Goal: Task Accomplishment & Management: Manage account settings

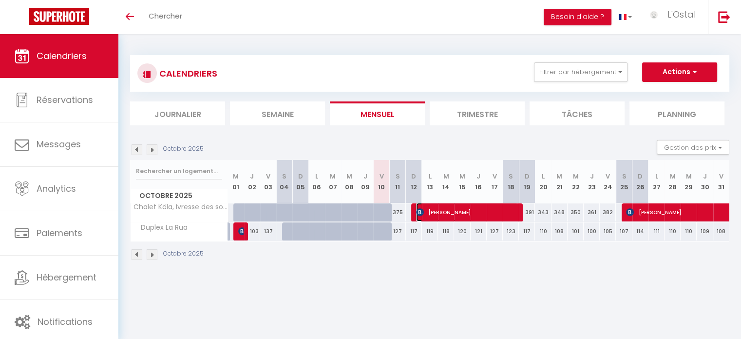
click at [446, 208] on span "[PERSON_NAME]" at bounding box center [467, 212] width 102 height 19
select select "OK"
select select "1"
select select "0"
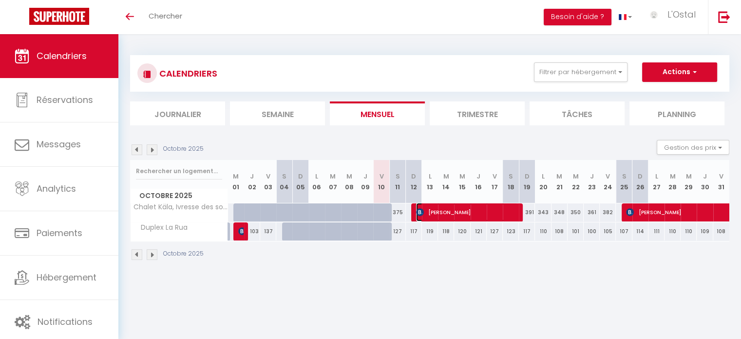
select select "1"
select select
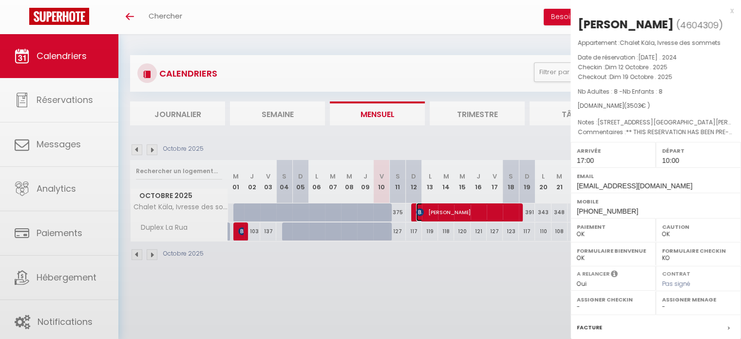
select select "18124"
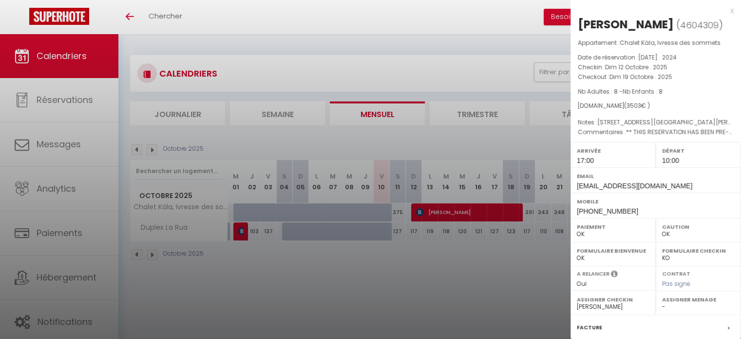
click at [726, 12] on div "x" at bounding box center [652, 11] width 163 height 12
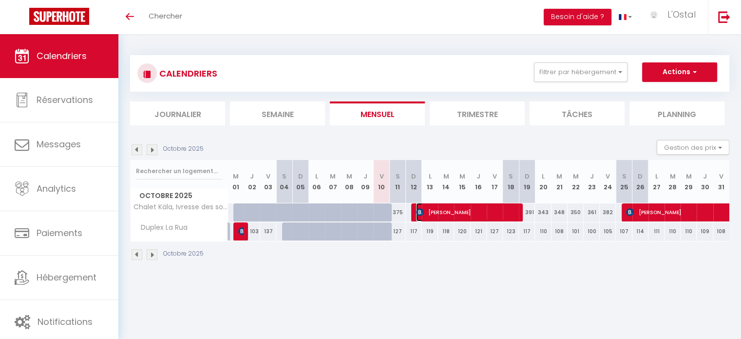
click at [455, 215] on span "[PERSON_NAME]" at bounding box center [467, 212] width 102 height 19
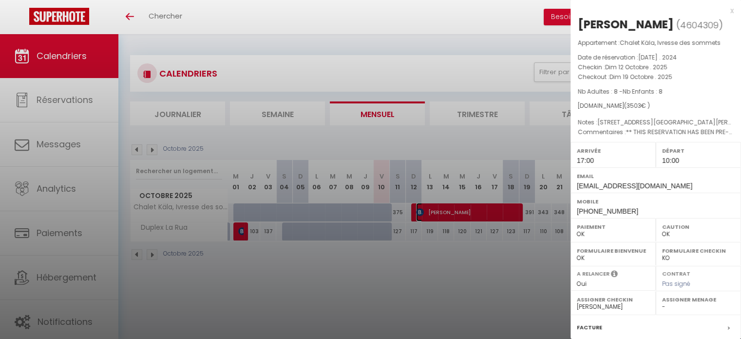
scroll to position [114, 0]
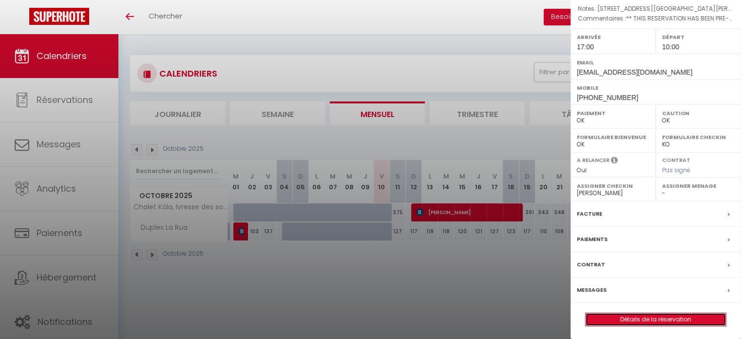
click at [625, 318] on link "Détails de la réservation" at bounding box center [656, 319] width 140 height 13
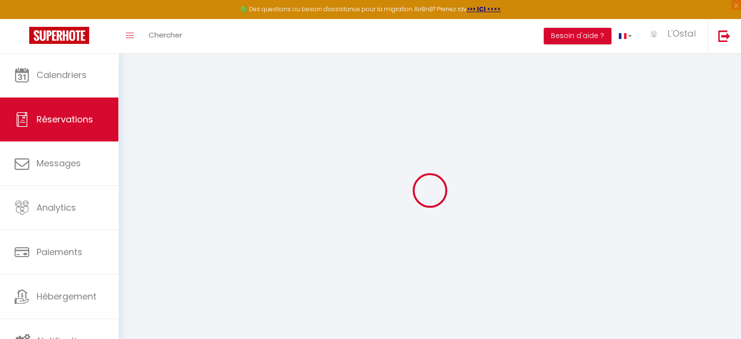
type input "[PERSON_NAME]"
type input "[EMAIL_ADDRESS][DOMAIN_NAME]"
type input "[PHONE_NUMBER]"
type input "Wenigwies 8"
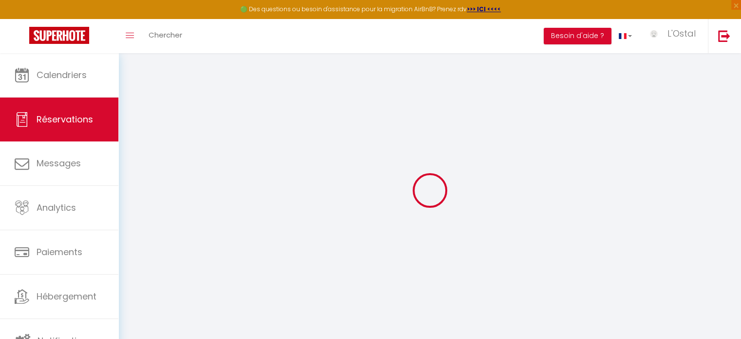
type input "Tawern"
select select "DE"
type input "770.67"
select select "27541"
select select "1"
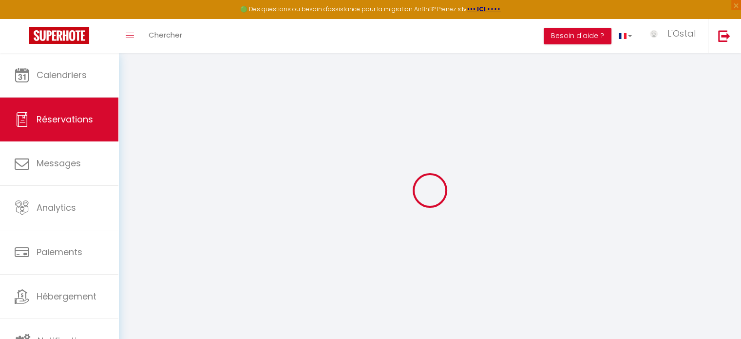
select select
type input "8"
select select "12"
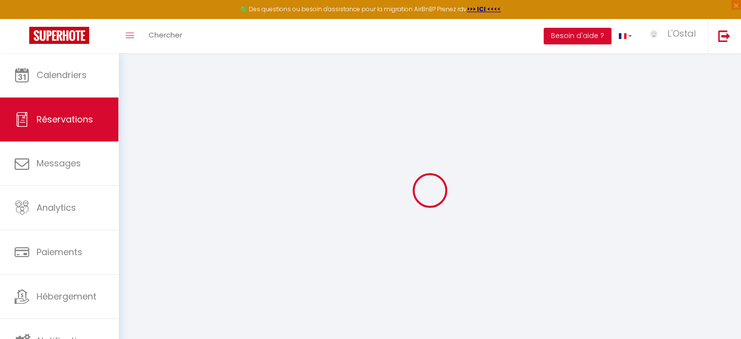
select select "15"
type input "3153"
checkbox input "false"
type input "0"
select select "2"
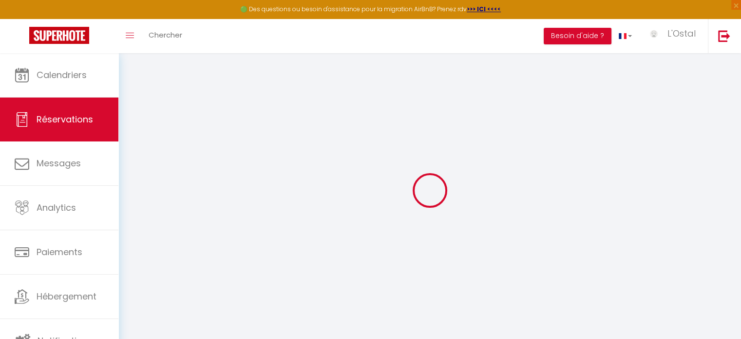
type input "350"
type input "0"
select select
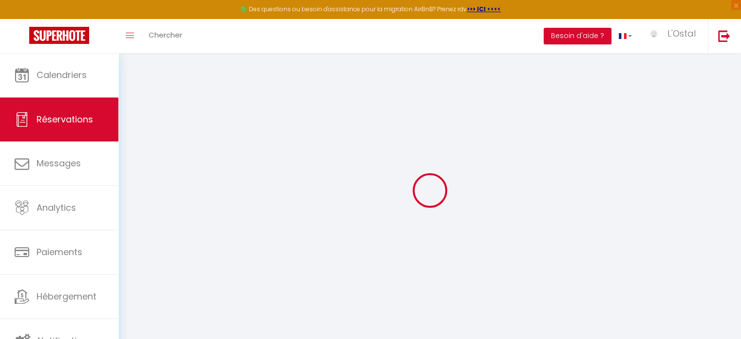
checkbox input "false"
select select
checkbox input "false"
select select
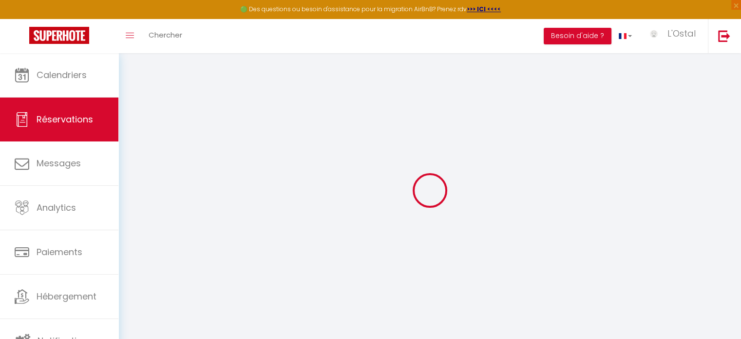
select select
checkbox input "false"
type input "[STREET_ADDRESS][PERSON_NAME]"
type textarea "** THIS RESERVATION HAS BEEN PRE-PAID ** BOOKING NOTE : Payment charge is EUR 5…"
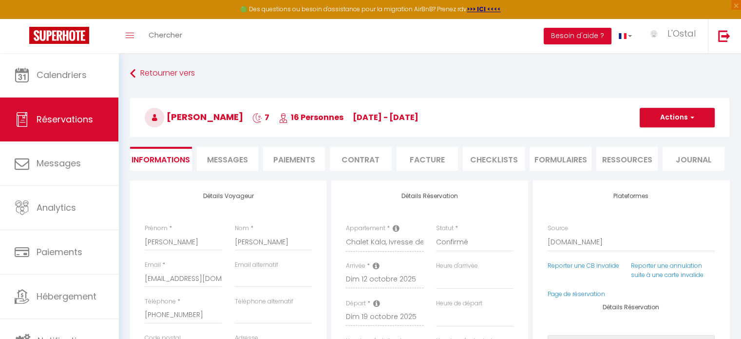
type input "350"
select select
checkbox input "false"
type input "[STREET_ADDRESS][PERSON_NAME]"
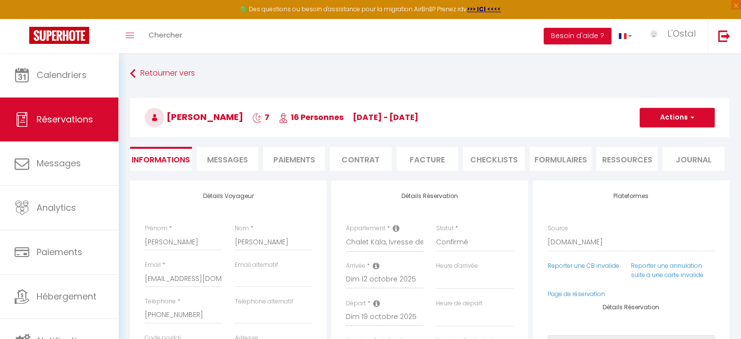
checkbox input "false"
type input "[STREET_ADDRESS][PERSON_NAME]"
select select "17:00"
select select "10:00"
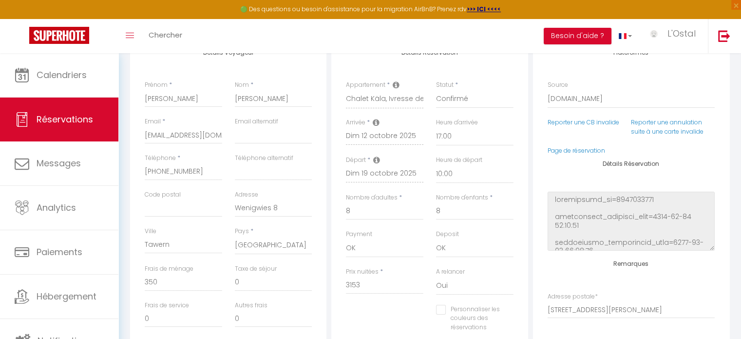
scroll to position [160, 0]
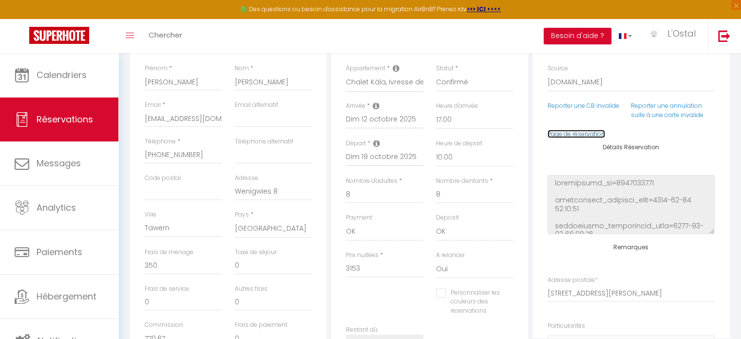
click at [592, 134] on link "Page de réservation" at bounding box center [576, 134] width 57 height 8
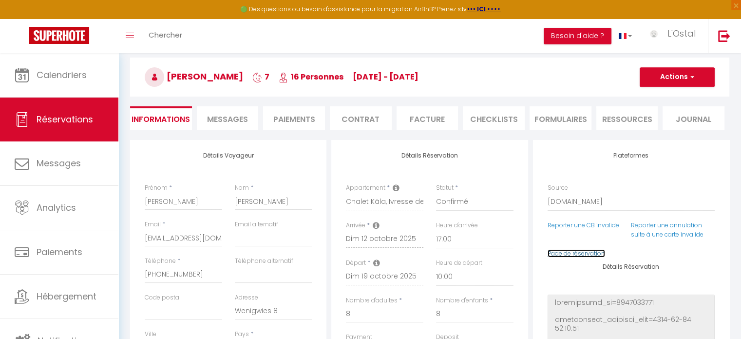
scroll to position [0, 0]
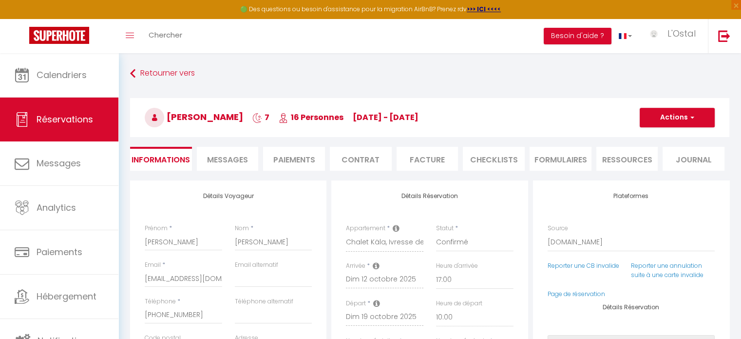
click at [290, 160] on li "Paiements" at bounding box center [294, 159] width 62 height 24
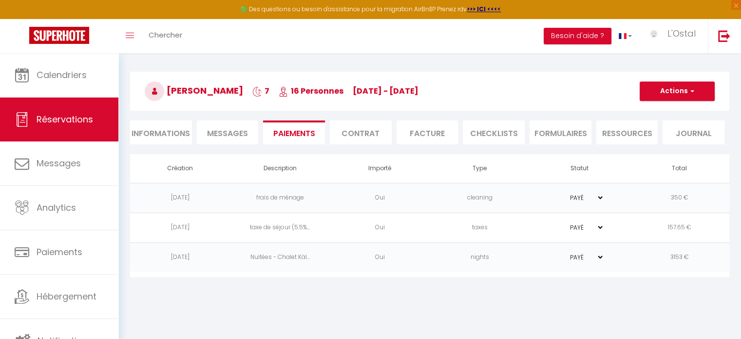
scroll to position [27, 0]
click at [166, 140] on li "Informations" at bounding box center [161, 131] width 62 height 24
type input "[STREET_ADDRESS][PERSON_NAME]"
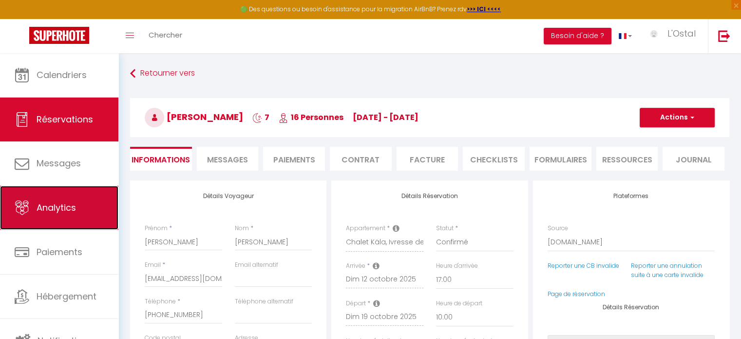
click at [71, 194] on link "Analytics" at bounding box center [59, 208] width 118 height 44
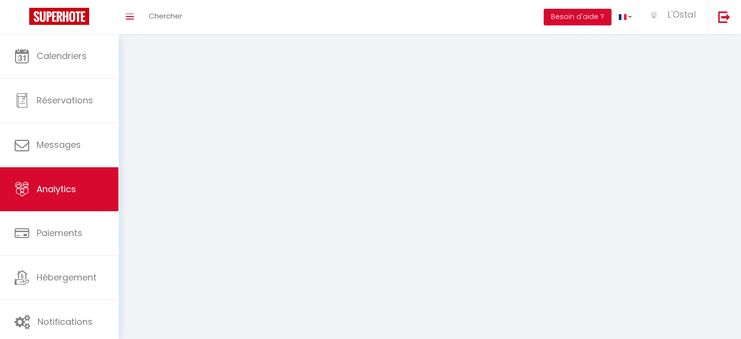
select select "2025"
select select "10"
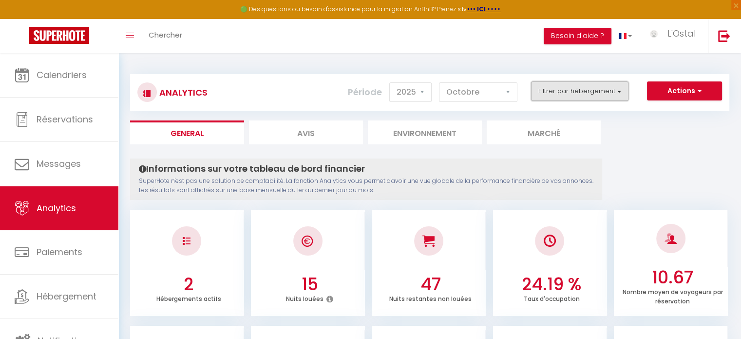
click at [557, 92] on button "Filtrer par hébergement" at bounding box center [579, 90] width 97 height 19
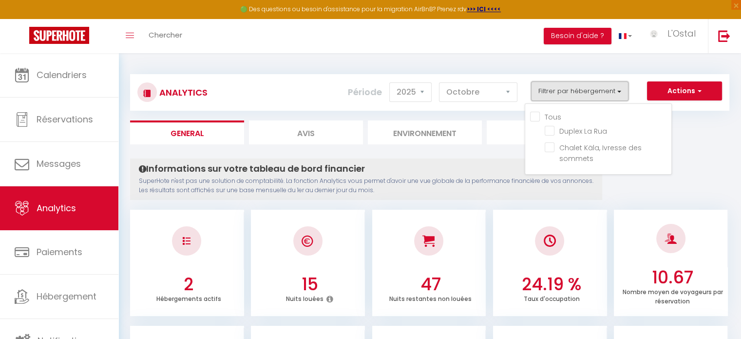
click at [557, 92] on button "Filtrer par hébergement" at bounding box center [579, 90] width 97 height 19
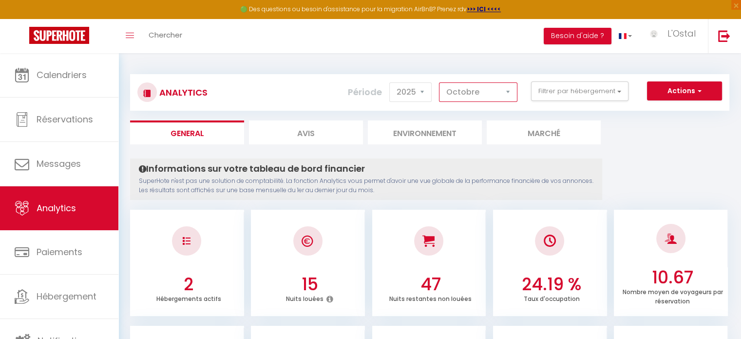
click at [488, 89] on select "[PERSON_NAME] Mars Avril Mai Juin Juillet Août Septembre Octobre Novembre Décem…" at bounding box center [478, 91] width 78 height 19
click at [426, 90] on select "2014 2015 2016 2017 2018 2019 2020 2021 2022 2023 2024 2025 2026 2027" at bounding box center [410, 91] width 42 height 19
click at [391, 82] on select "2014 2015 2016 2017 2018 2019 2020 2021 2022 2023 2024 2025 2026 2027" at bounding box center [410, 91] width 42 height 19
click at [621, 94] on button "Filtrer par hébergement" at bounding box center [579, 90] width 97 height 19
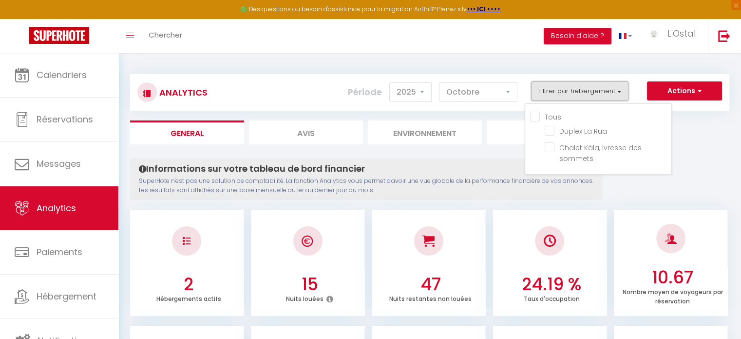
click at [621, 94] on button "Filtrer par hébergement" at bounding box center [579, 90] width 97 height 19
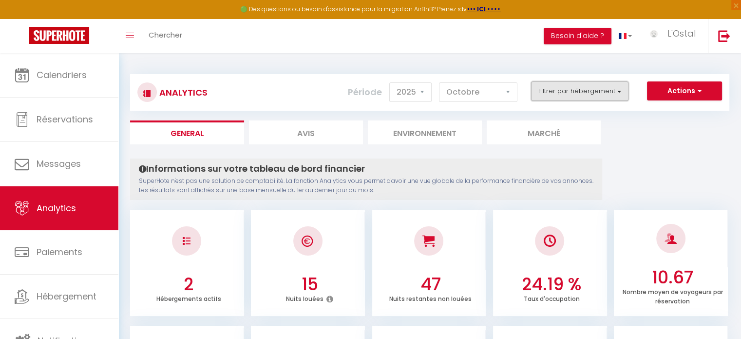
click at [572, 92] on button "Filtrer par hébergement" at bounding box center [579, 90] width 97 height 19
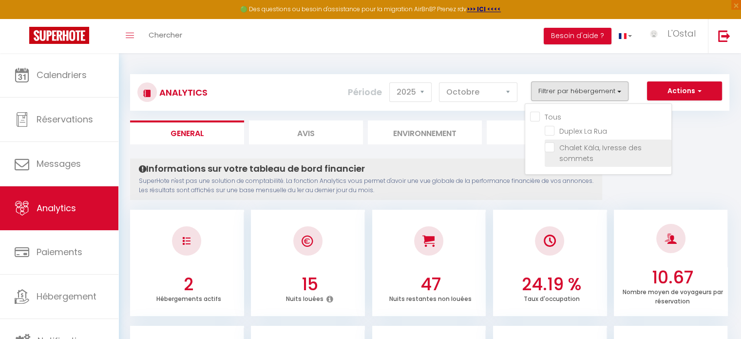
click at [568, 144] on sommets "checkbox" at bounding box center [608, 147] width 127 height 10
checkbox sommets "true"
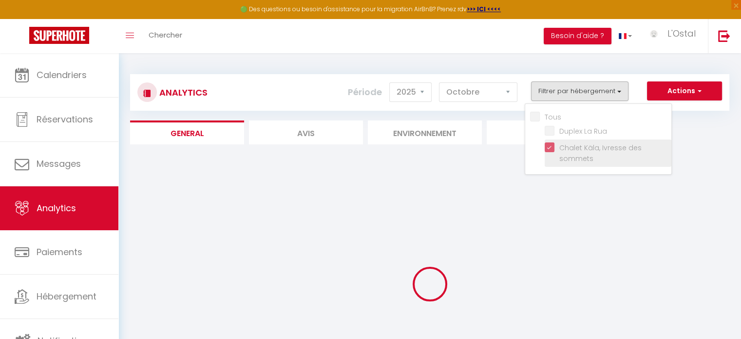
checkbox Rua "false"
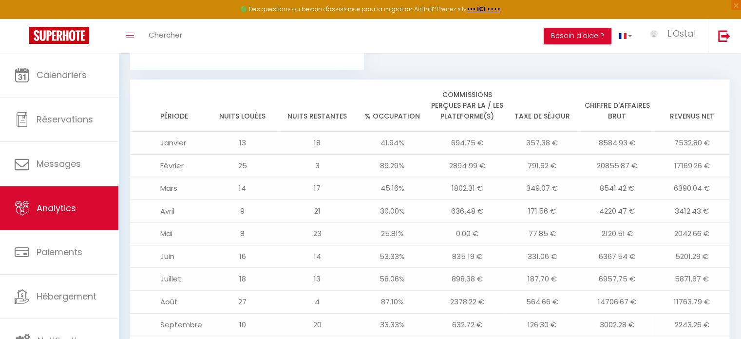
scroll to position [1104, 0]
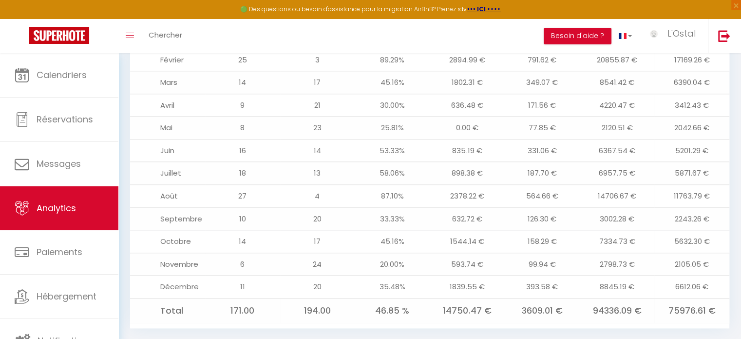
click at [682, 304] on td "75976.61 €" at bounding box center [691, 310] width 75 height 25
drag, startPoint x: 670, startPoint y: 293, endPoint x: 675, endPoint y: 292, distance: 5.0
click at [675, 298] on td "75976.61 €" at bounding box center [691, 310] width 75 height 25
click at [678, 298] on td "75976.61 €" at bounding box center [691, 310] width 75 height 25
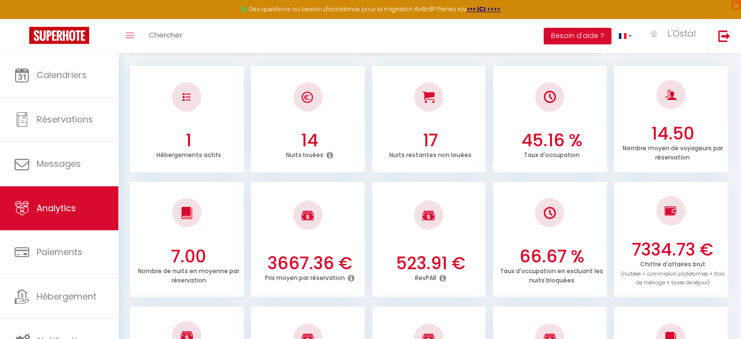
scroll to position [0, 0]
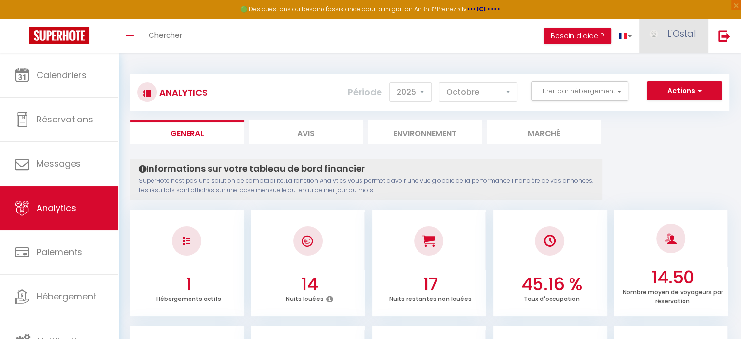
click at [676, 36] on span "L'Ostal" at bounding box center [681, 33] width 28 height 12
click at [666, 85] on link "Équipe" at bounding box center [669, 85] width 72 height 17
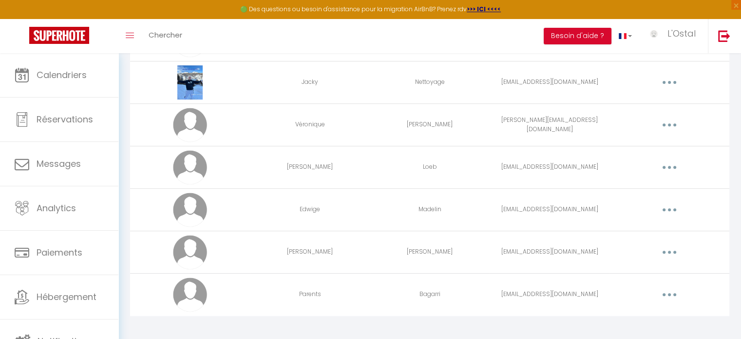
scroll to position [377, 0]
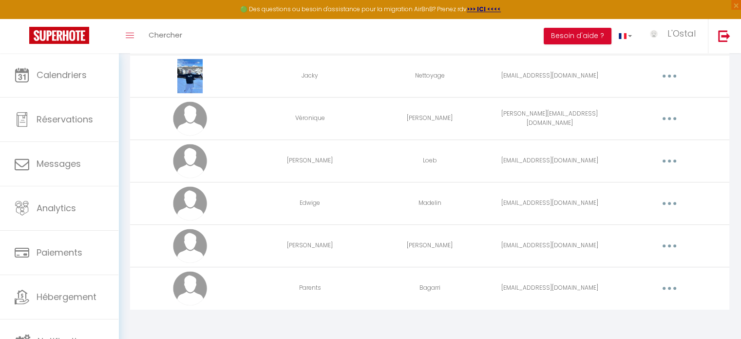
click at [673, 288] on button "button" at bounding box center [669, 288] width 27 height 16
click at [653, 304] on link "Editer" at bounding box center [644, 310] width 72 height 17
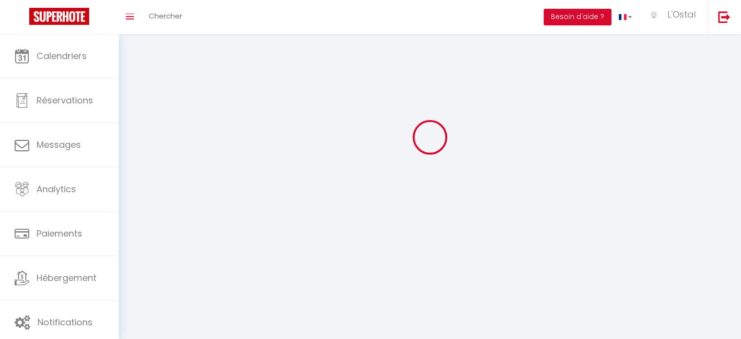
type input "Parents"
type input "Bagarri"
type input "[EMAIL_ADDRESS][DOMAIN_NAME]"
type textarea "[URL][DOMAIN_NAME]"
checkbox input "false"
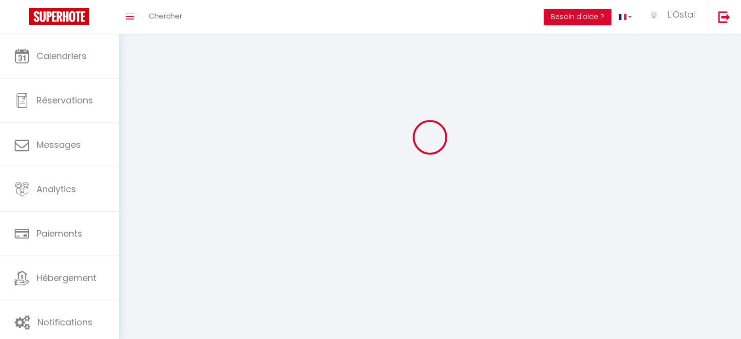
checkbox input "false"
checkbox input "true"
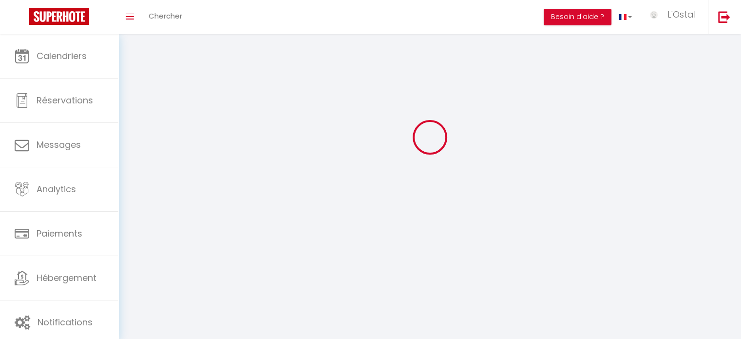
checkbox input "true"
checkbox input "false"
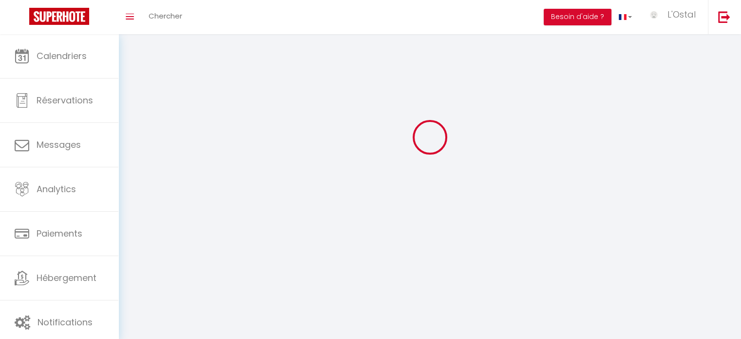
checkbox input "false"
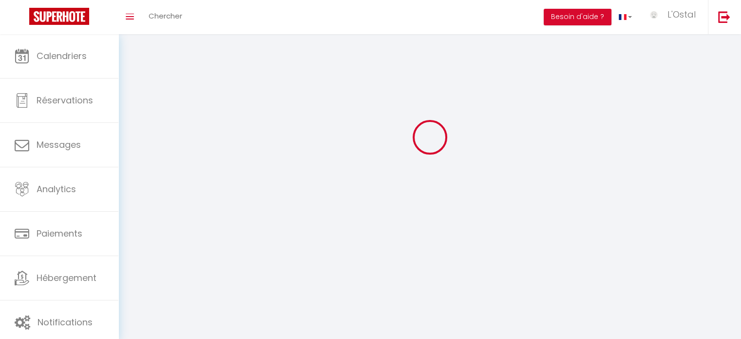
checkbox input "false"
select select
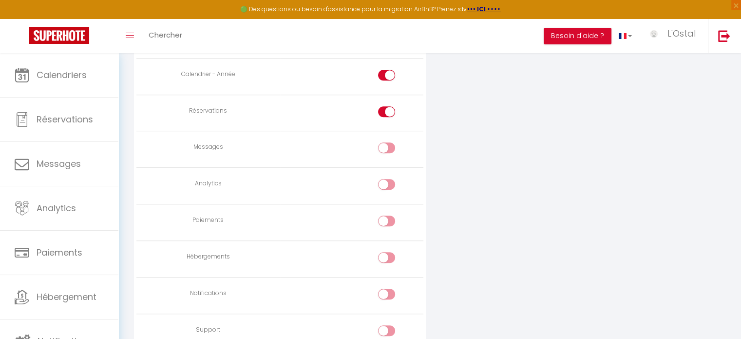
scroll to position [718, 0]
click at [394, 189] on input "checkbox" at bounding box center [394, 186] width 17 height 15
checkbox input "true"
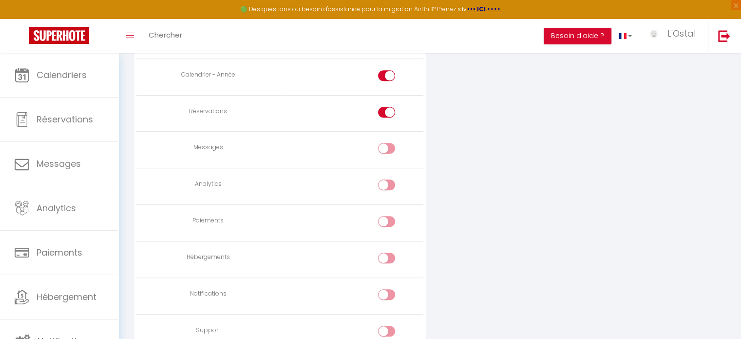
checkbox input "true"
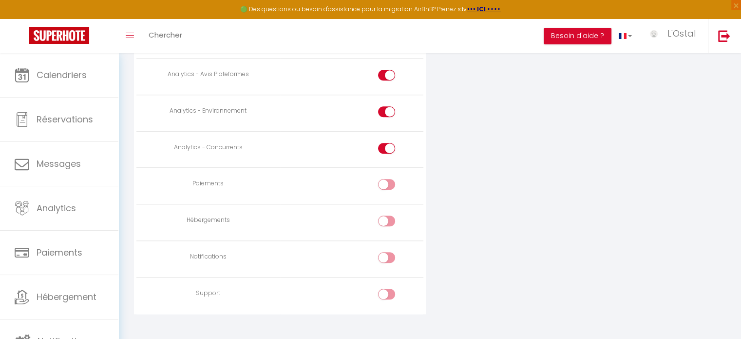
scroll to position [908, 0]
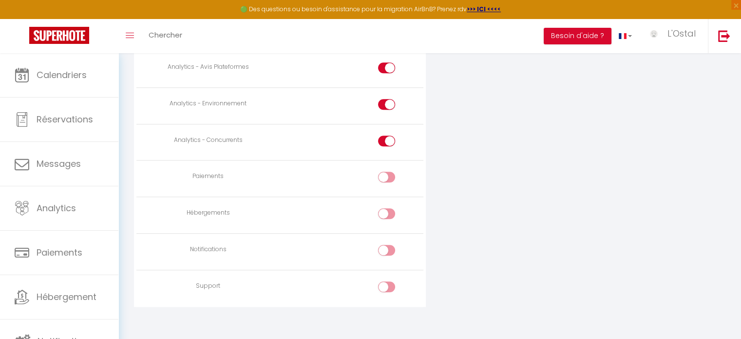
click at [386, 173] on input "checkbox" at bounding box center [394, 179] width 17 height 15
checkbox input "true"
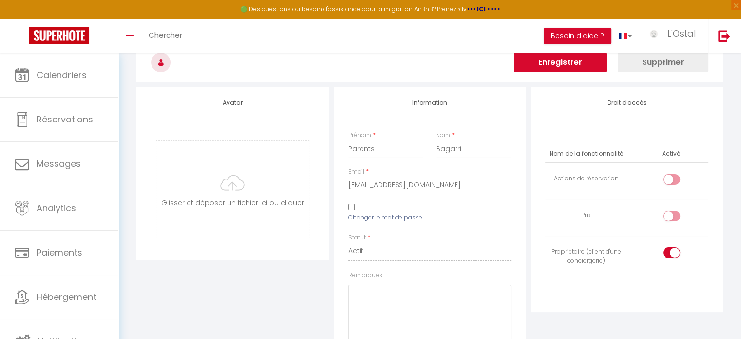
scroll to position [0, 0]
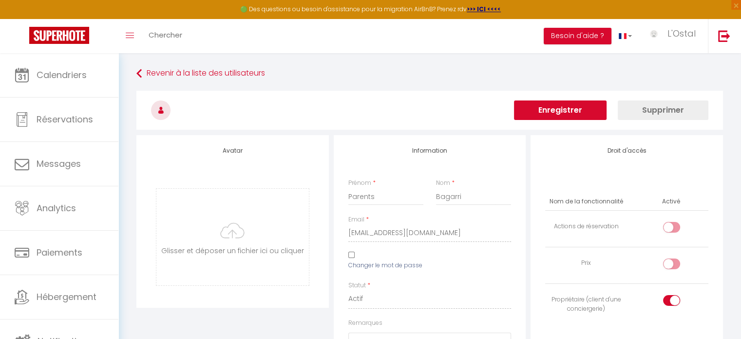
click at [552, 113] on button "Enregistrer" at bounding box center [560, 109] width 93 height 19
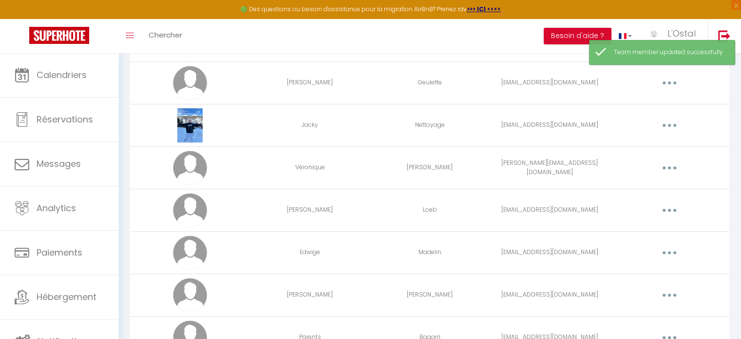
scroll to position [377, 0]
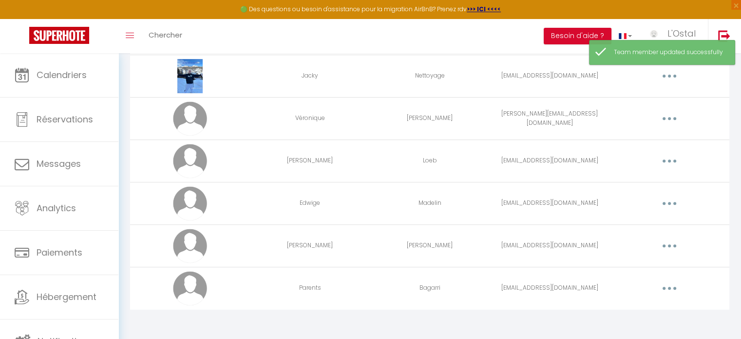
click at [672, 285] on button "button" at bounding box center [669, 288] width 27 height 16
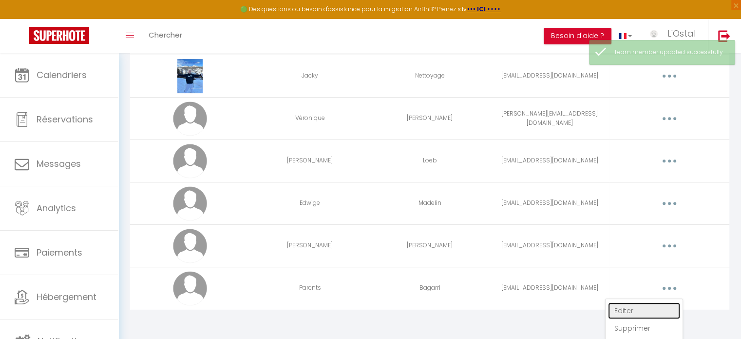
click at [655, 304] on link "Editer" at bounding box center [644, 310] width 72 height 17
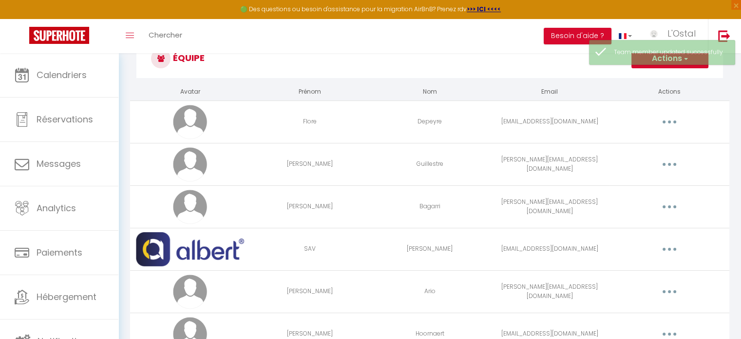
select select
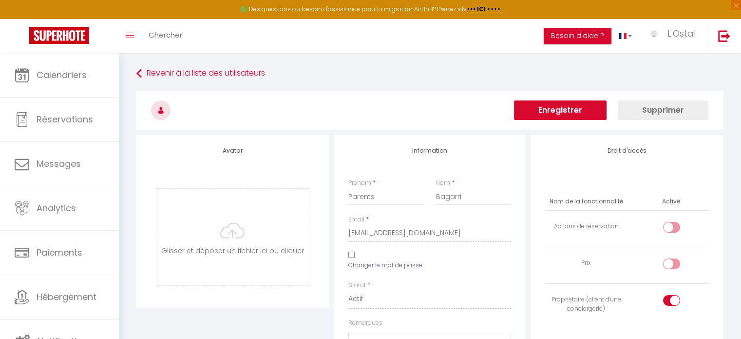
click at [526, 133] on div "Enregistrer Supprimer" at bounding box center [429, 113] width 587 height 44
click at [735, 6] on span "×" at bounding box center [736, 5] width 10 height 10
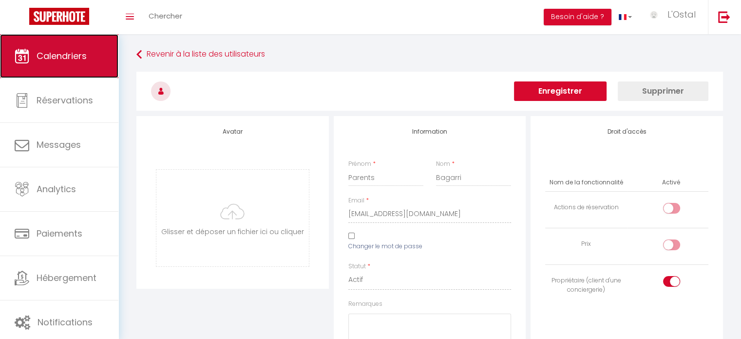
click at [57, 57] on span "Calendriers" at bounding box center [62, 56] width 50 height 12
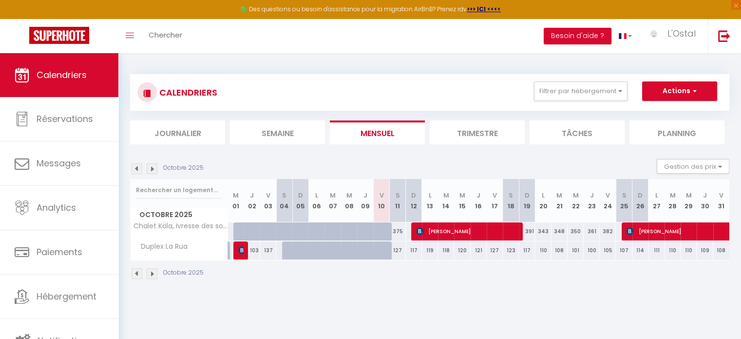
click at [150, 167] on img at bounding box center [152, 168] width 11 height 11
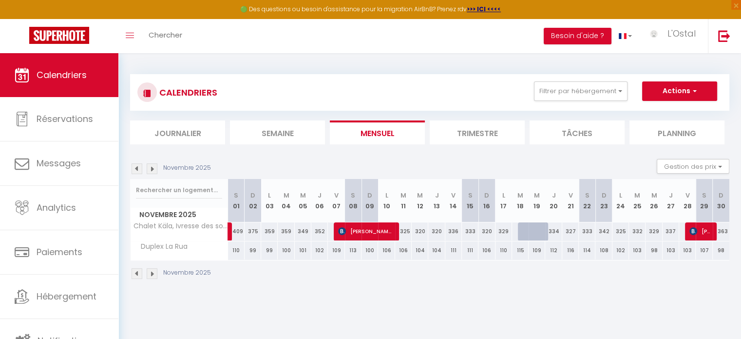
click at [150, 165] on img at bounding box center [152, 168] width 11 height 11
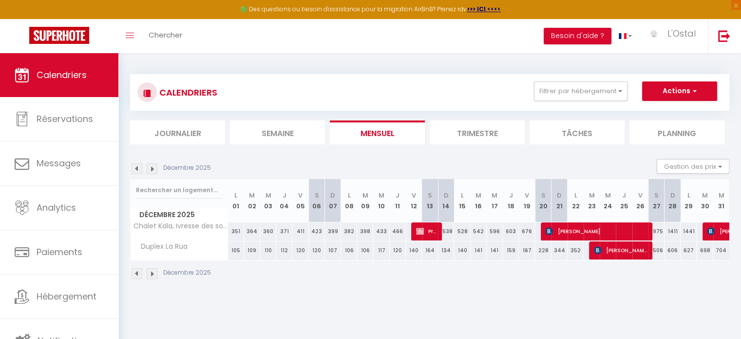
click at [150, 165] on img at bounding box center [152, 168] width 11 height 11
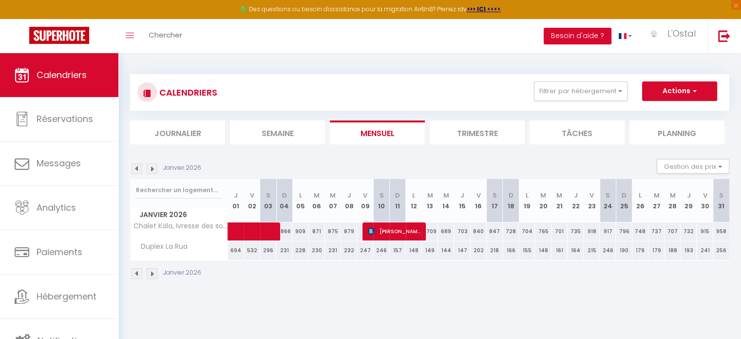
click at [150, 165] on img at bounding box center [152, 168] width 11 height 11
